Goal: Transaction & Acquisition: Purchase product/service

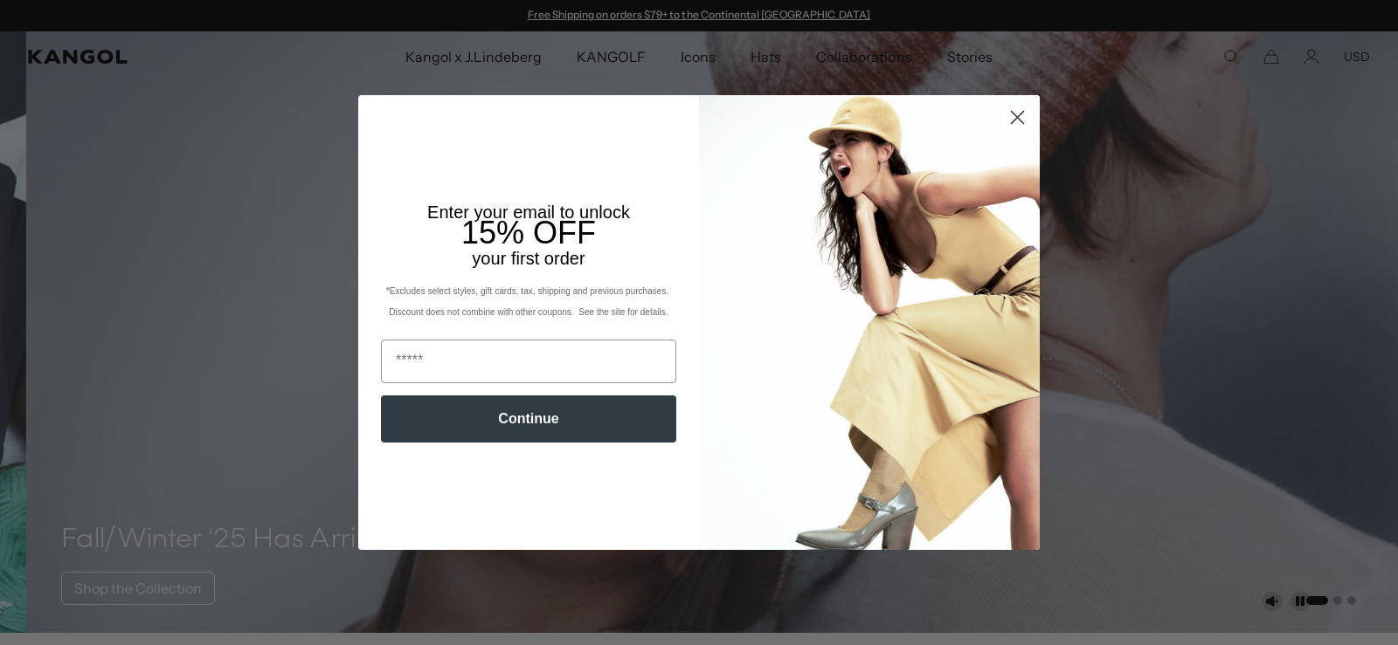
click at [1009, 114] on circle "Close dialog" at bounding box center [1017, 117] width 29 height 29
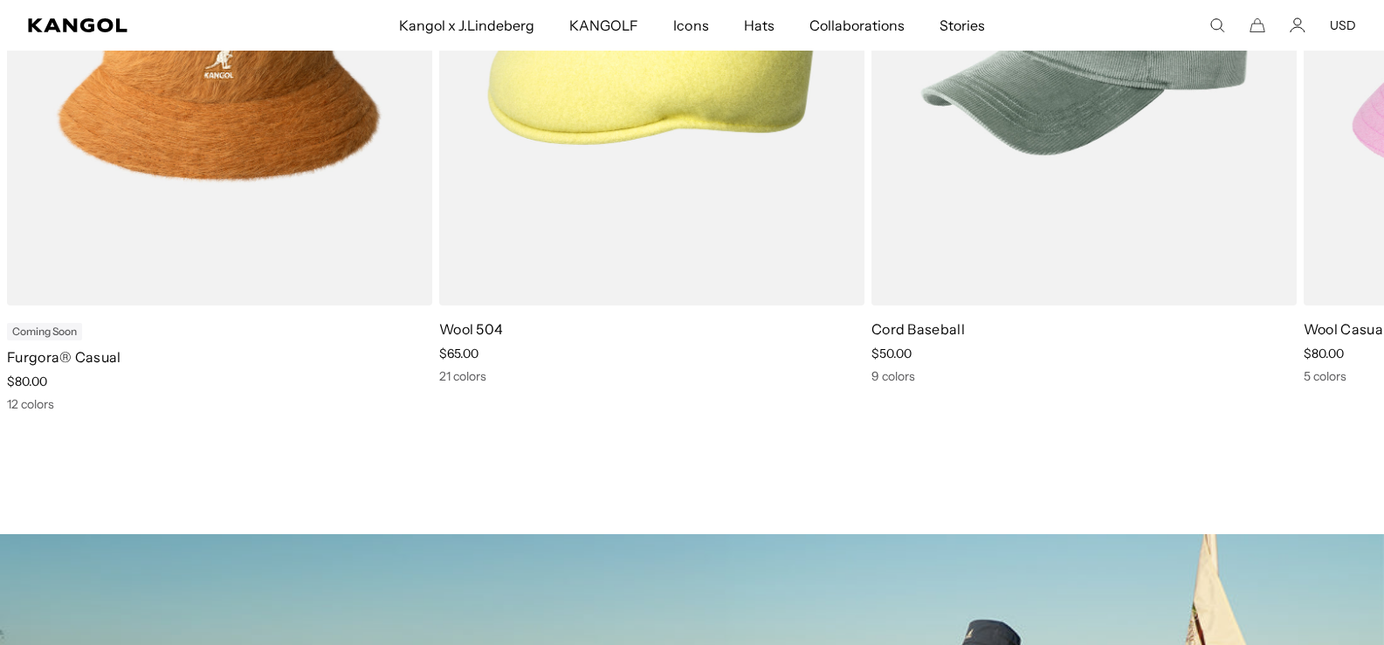
click at [1360, 32] on comp-header "Kangol x J.Lindeberg Kangol x J.Lindeberg Men's Shop All Headwear Tops Outerwea…" at bounding box center [692, 25] width 1384 height 51
click at [1339, 26] on button "USD" at bounding box center [1343, 25] width 26 height 16
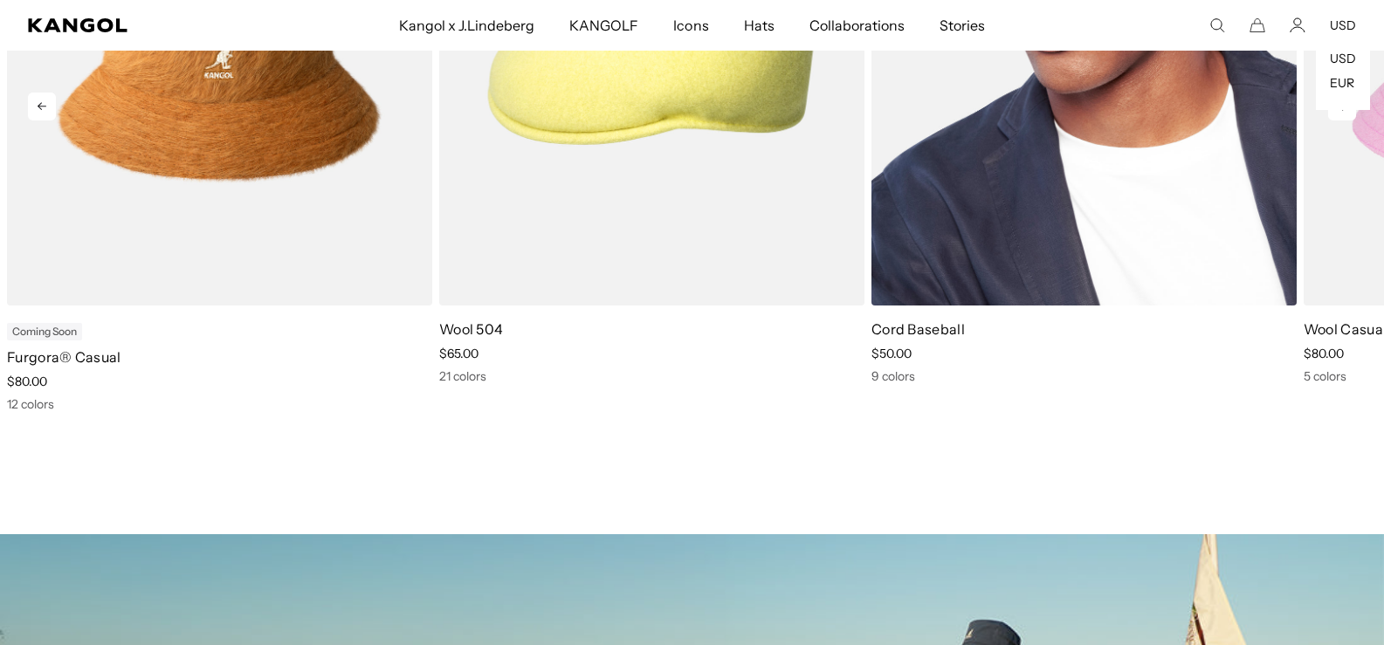
scroll to position [0, 360]
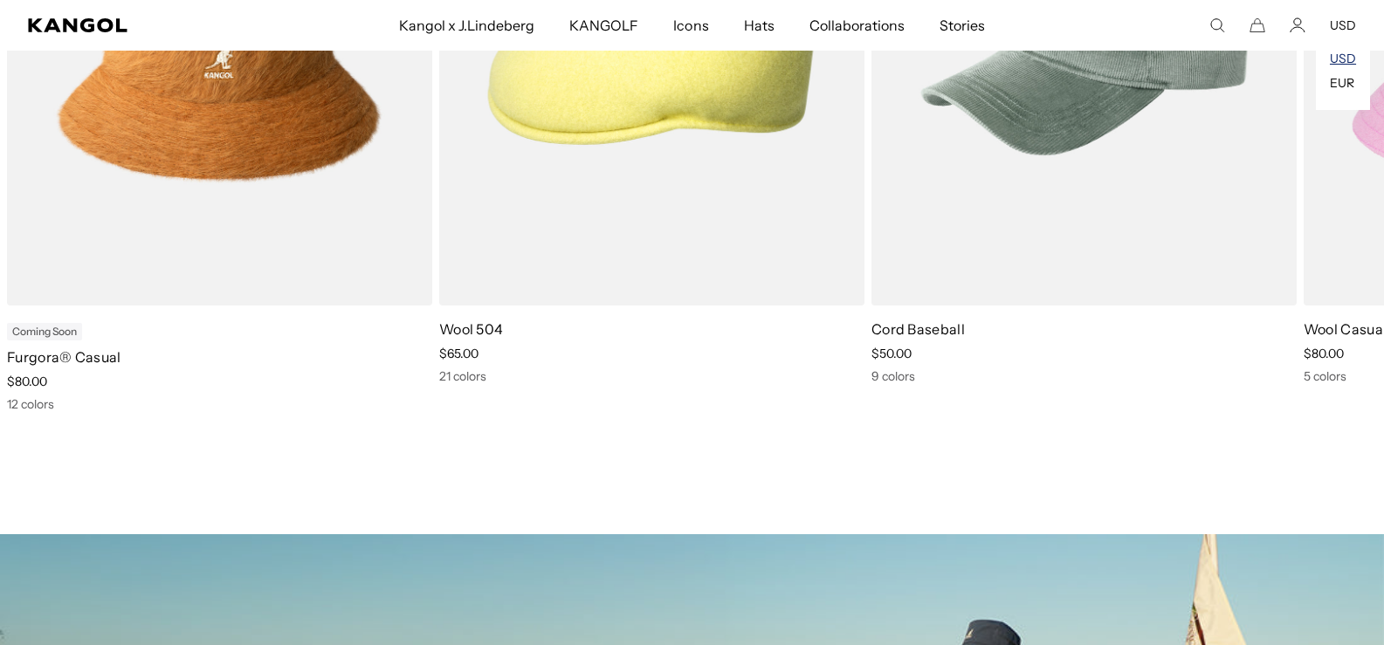
click at [1348, 57] on link "USD" at bounding box center [1343, 59] width 26 height 16
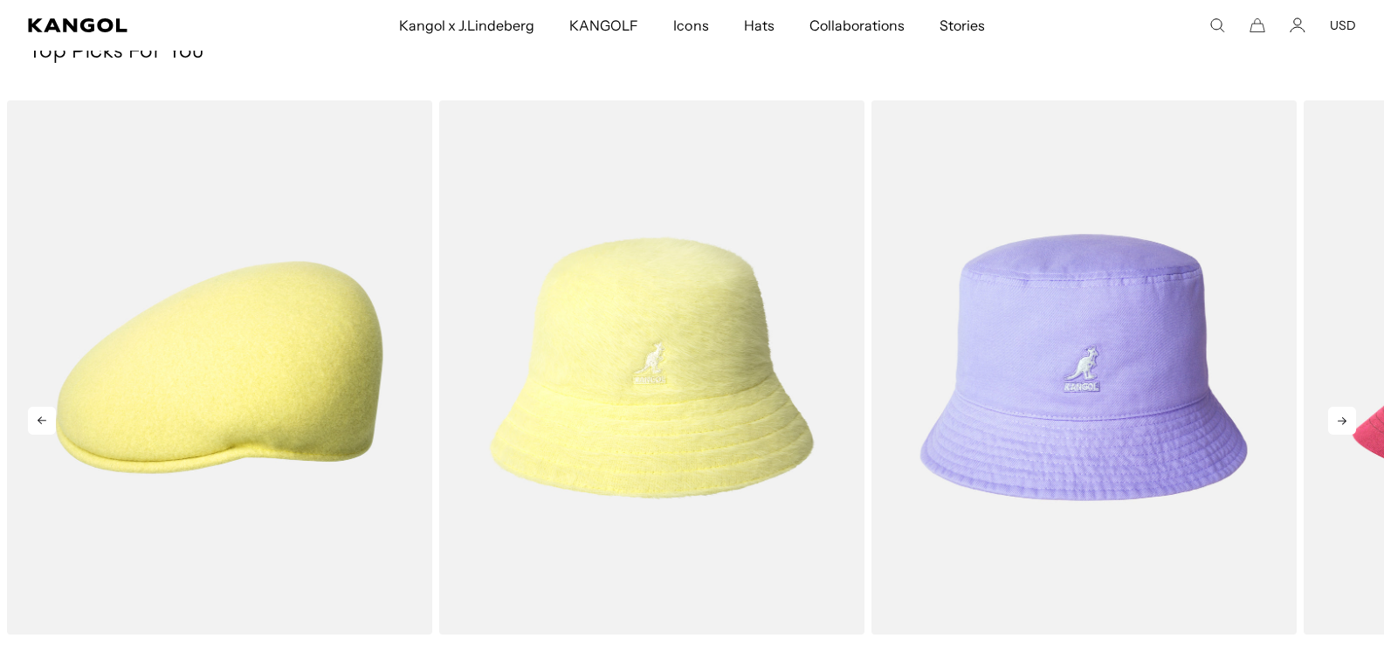
click at [1344, 419] on icon at bounding box center [1342, 422] width 9 height 8
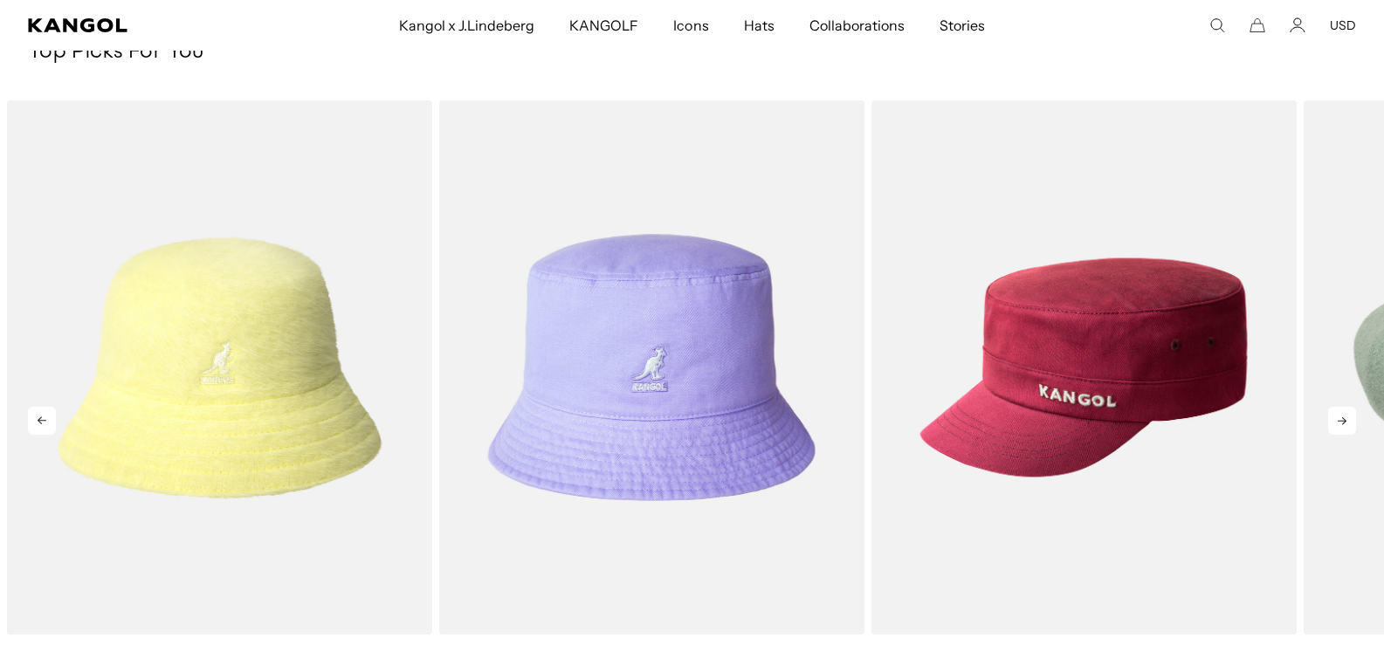
click at [1344, 419] on icon at bounding box center [1342, 422] width 9 height 8
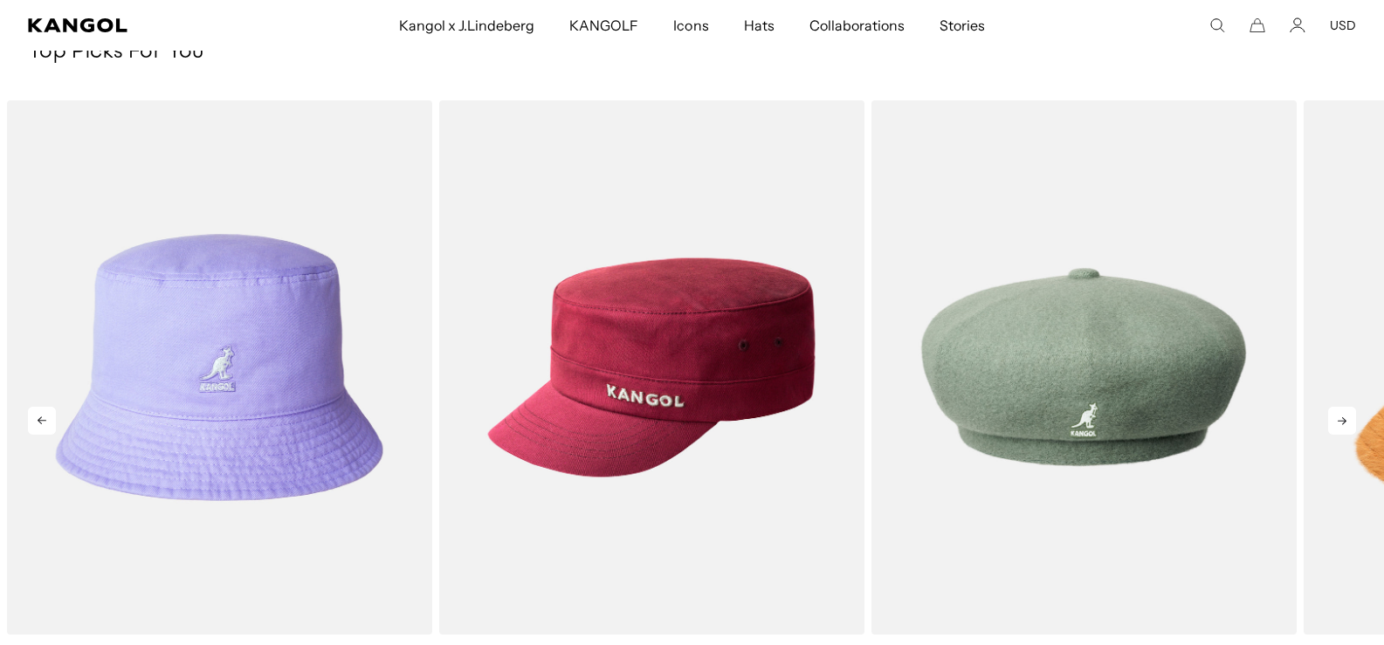
click at [1344, 419] on icon at bounding box center [1342, 422] width 9 height 8
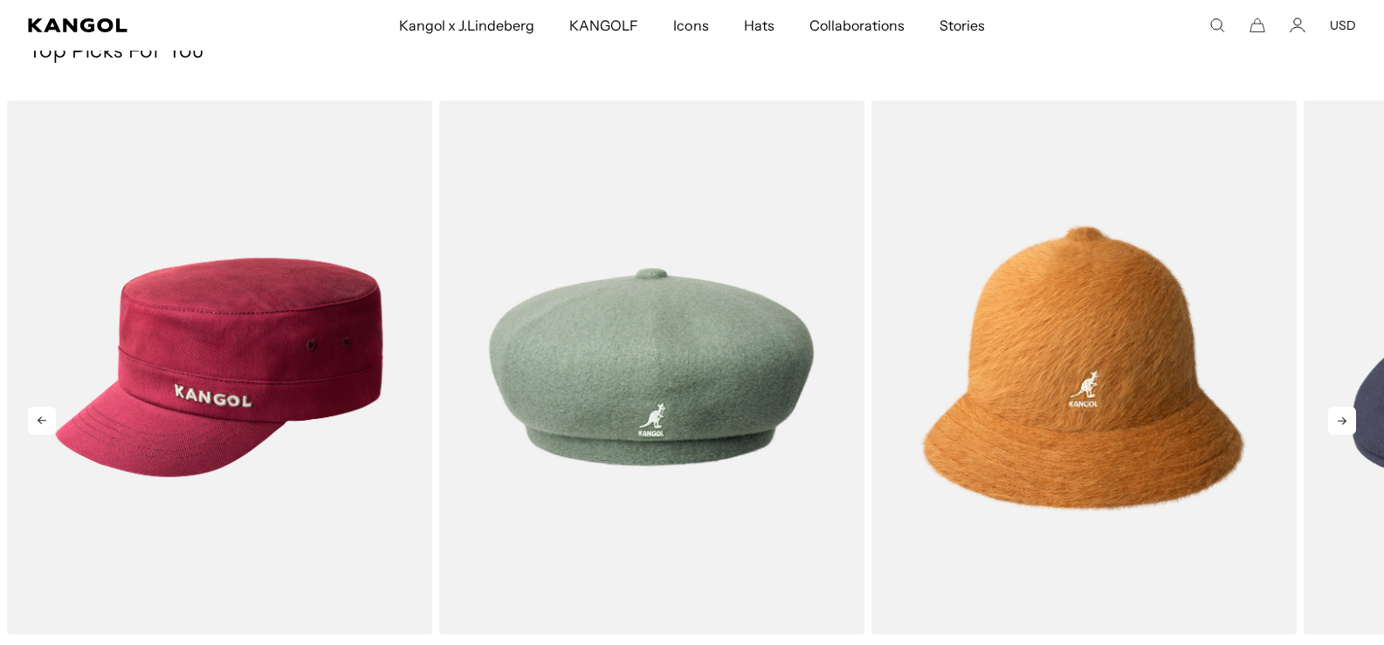
click at [1344, 419] on icon at bounding box center [1342, 422] width 9 height 8
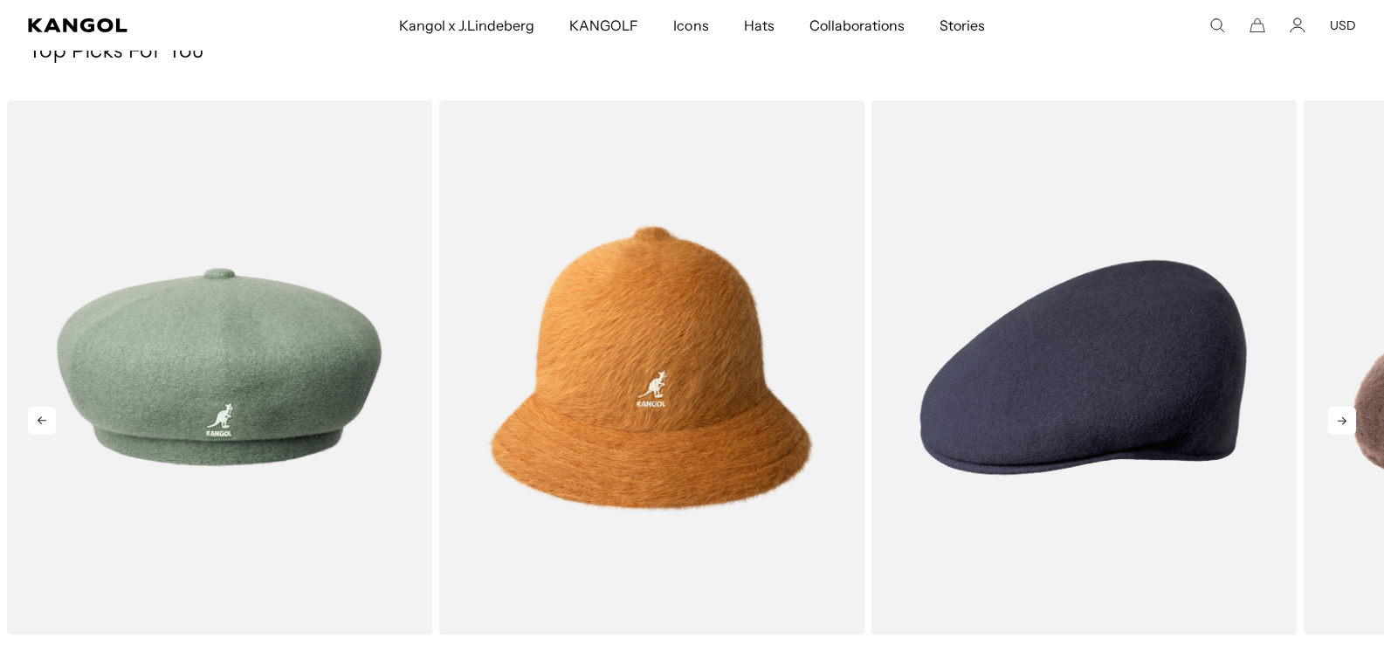
click at [1344, 419] on icon at bounding box center [1342, 422] width 9 height 8
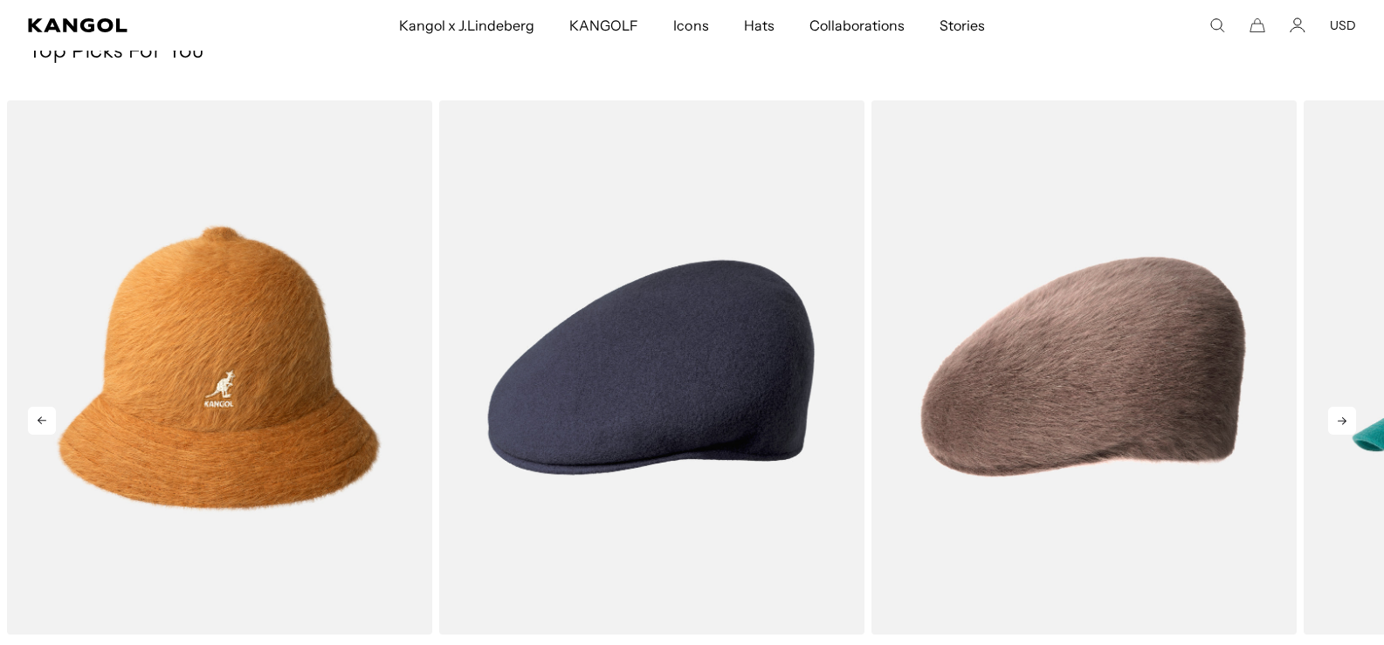
scroll to position [0, 360]
click at [45, 413] on icon at bounding box center [42, 421] width 28 height 28
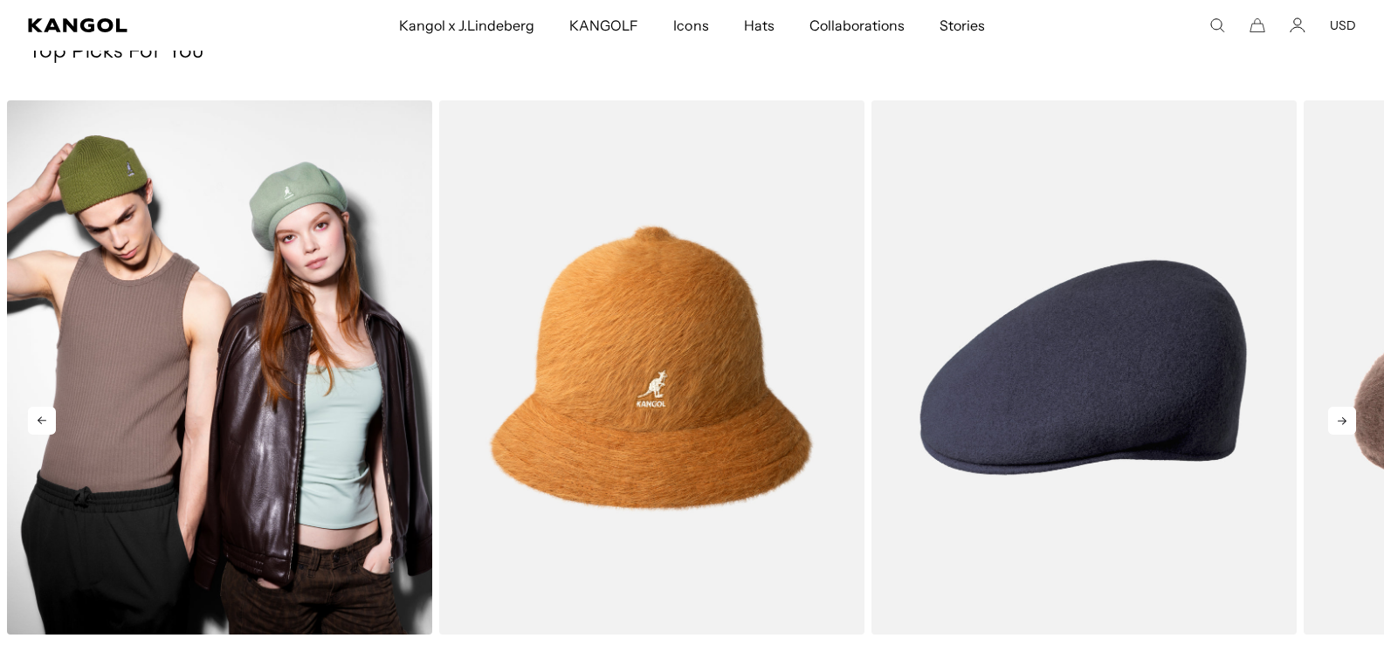
scroll to position [0, 0]
click at [214, 401] on img "5 of 10" at bounding box center [219, 367] width 425 height 534
